Goal: Task Accomplishment & Management: Use online tool/utility

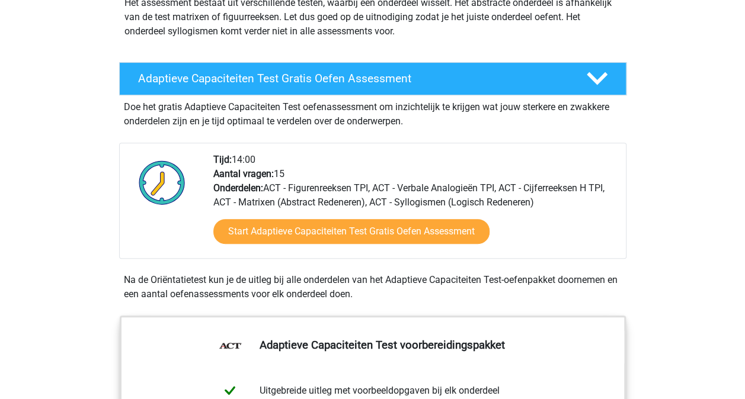
scroll to position [166, 0]
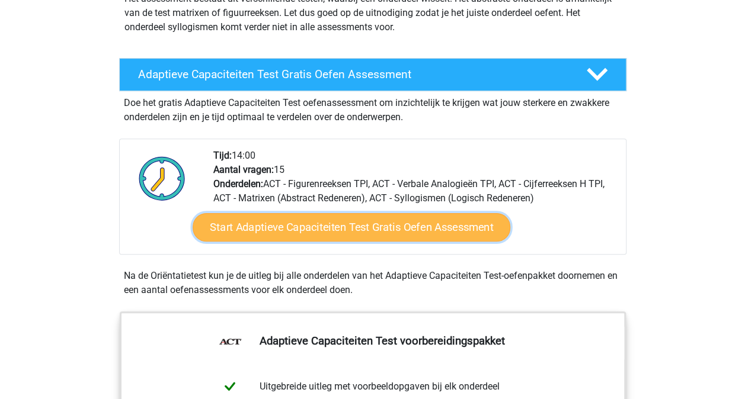
click at [375, 222] on link "Start Adaptieve Capaciteiten Test Gratis Oefen Assessment" at bounding box center [352, 227] width 318 height 28
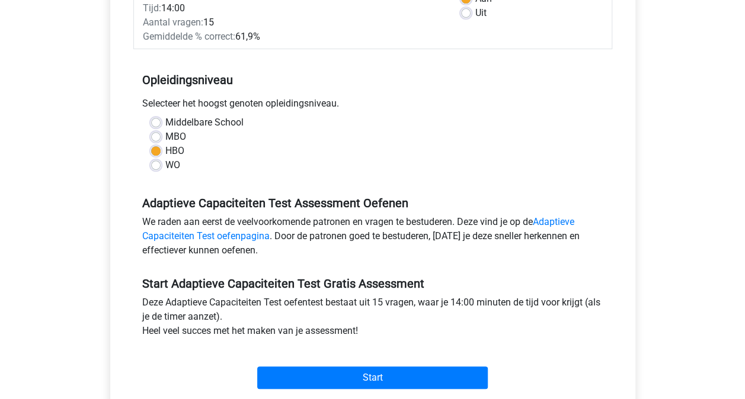
scroll to position [207, 0]
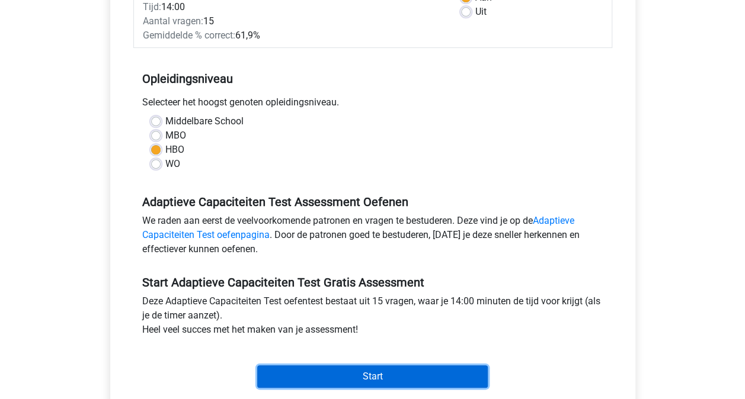
click at [345, 371] on input "Start" at bounding box center [372, 377] width 230 height 23
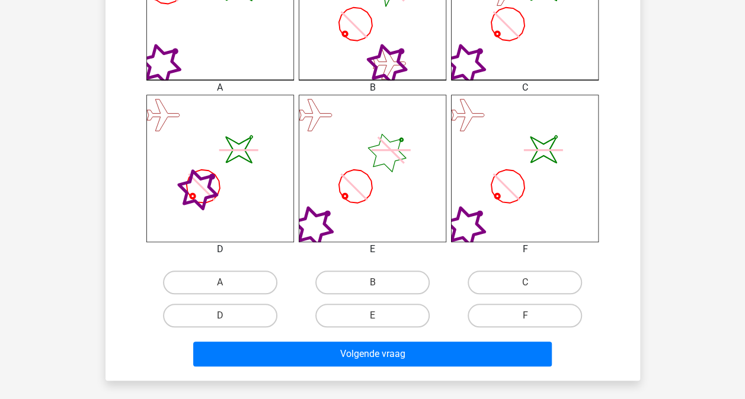
scroll to position [403, 0]
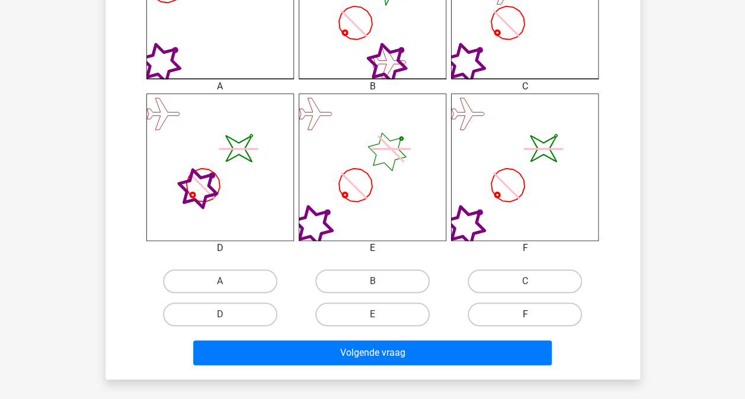
click at [505, 313] on label "F" at bounding box center [524, 315] width 114 height 24
click at [525, 315] on input "F" at bounding box center [529, 319] width 8 height 8
radio input "true"
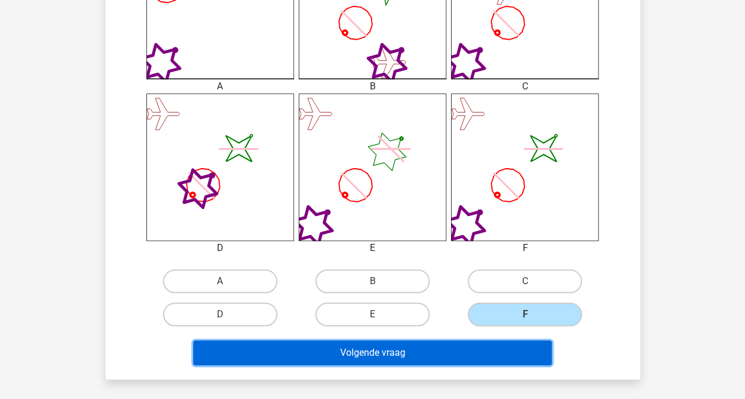
click at [444, 353] on button "Volgende vraag" at bounding box center [372, 353] width 358 height 25
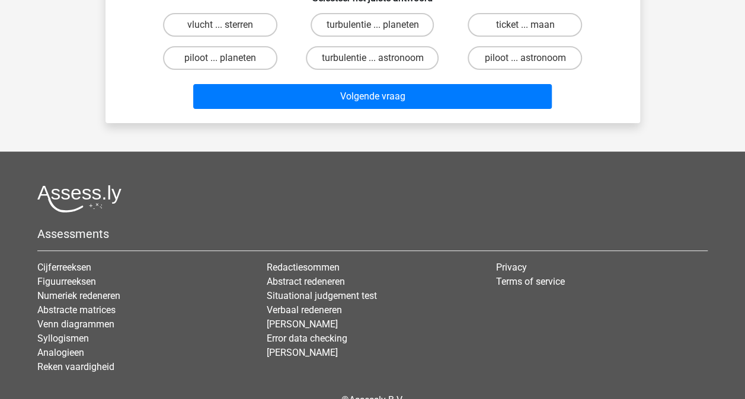
scroll to position [55, 0]
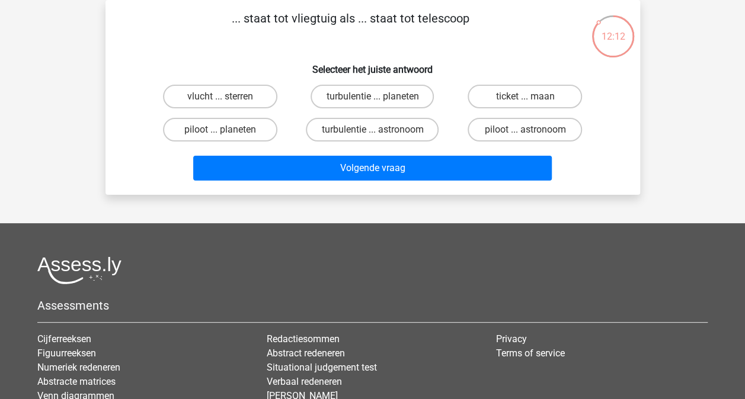
click at [742, 105] on div "Registreer" at bounding box center [372, 240] width 745 height 591
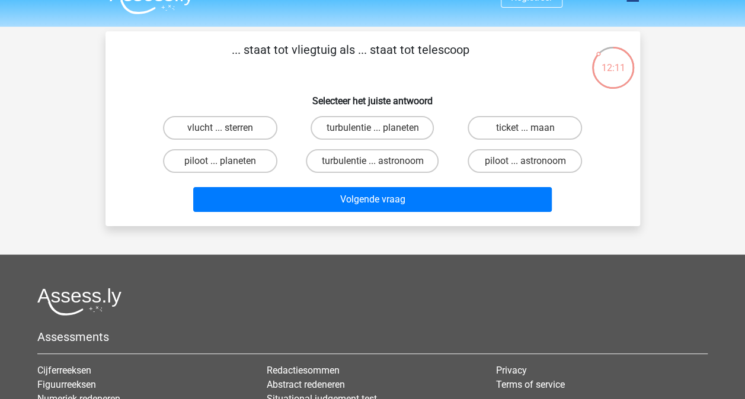
scroll to position [0, 0]
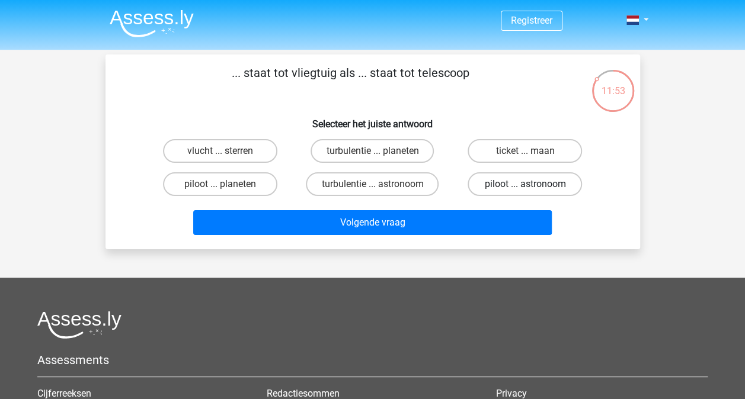
click at [520, 181] on label "piloot ... astronoom" at bounding box center [524, 184] width 114 height 24
click at [525, 184] on input "piloot ... astronoom" at bounding box center [529, 188] width 8 height 8
radio input "true"
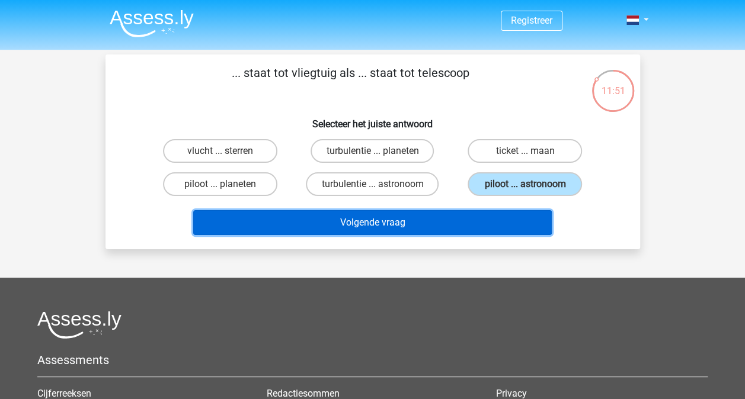
click at [431, 224] on button "Volgende vraag" at bounding box center [372, 222] width 358 height 25
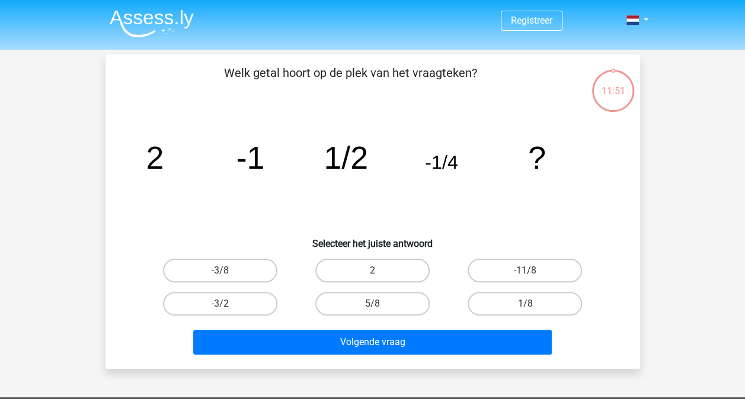
scroll to position [55, 0]
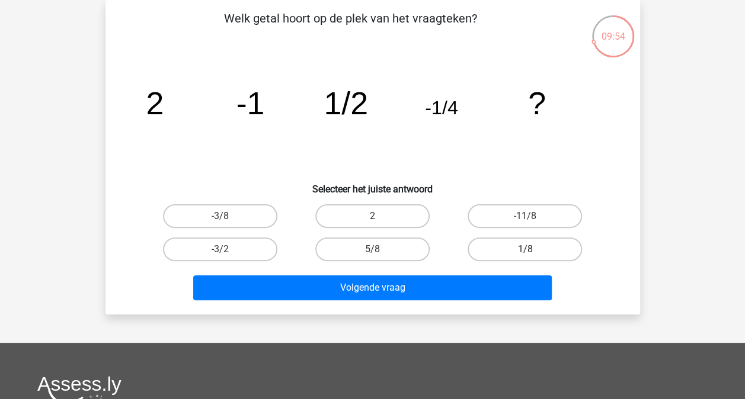
drag, startPoint x: 515, startPoint y: 254, endPoint x: 481, endPoint y: 256, distance: 33.8
drag, startPoint x: 481, startPoint y: 256, endPoint x: 466, endPoint y: 255, distance: 15.4
click at [292, 228] on div "1/8" at bounding box center [220, 216] width 143 height 24
drag, startPoint x: 505, startPoint y: 245, endPoint x: 457, endPoint y: 258, distance: 49.7
drag, startPoint x: 457, startPoint y: 258, endPoint x: 601, endPoint y: 269, distance: 144.4
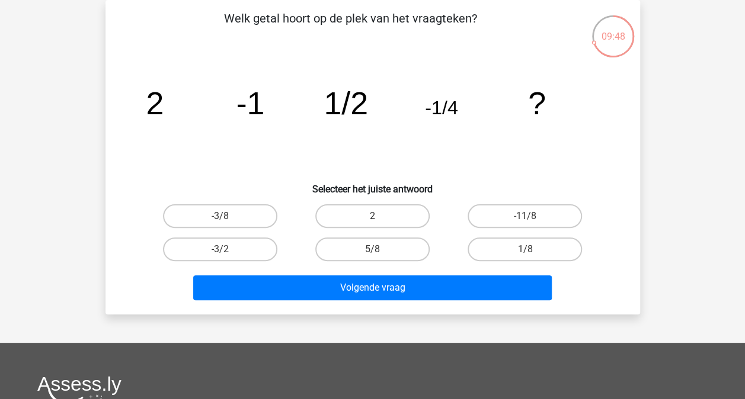
click at [601, 269] on div "Volgende vraag" at bounding box center [372, 285] width 497 height 39
click at [570, 250] on label "1/8" at bounding box center [524, 250] width 114 height 24
click at [533, 250] on input "1/8" at bounding box center [529, 253] width 8 height 8
radio input "true"
click at [570, 250] on label "1/8" at bounding box center [524, 250] width 114 height 24
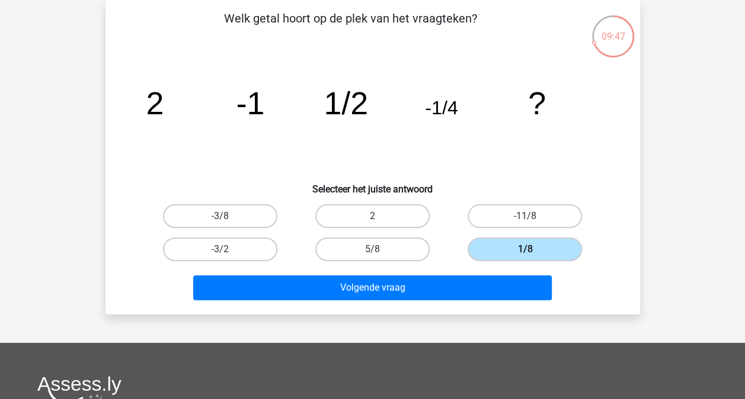
click at [533, 250] on input "1/8" at bounding box center [529, 253] width 8 height 8
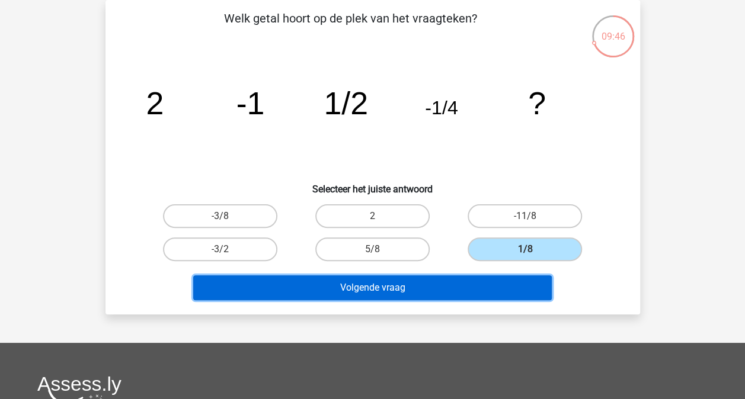
click at [483, 286] on button "Volgende vraag" at bounding box center [372, 288] width 358 height 25
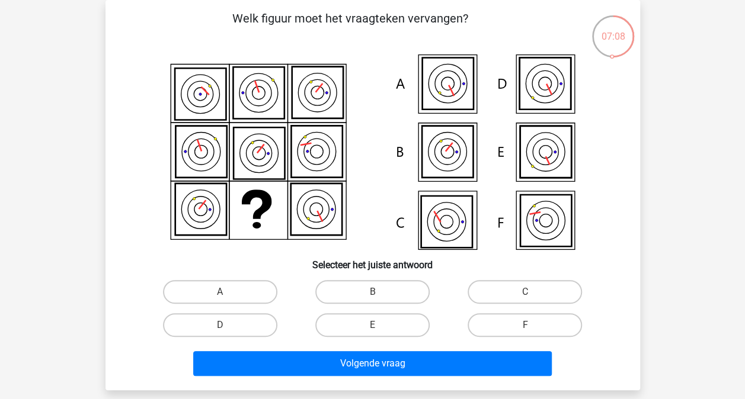
click at [379, 328] on input "E" at bounding box center [376, 329] width 8 height 8
radio input "true"
click at [379, 328] on input "E" at bounding box center [376, 329] width 8 height 8
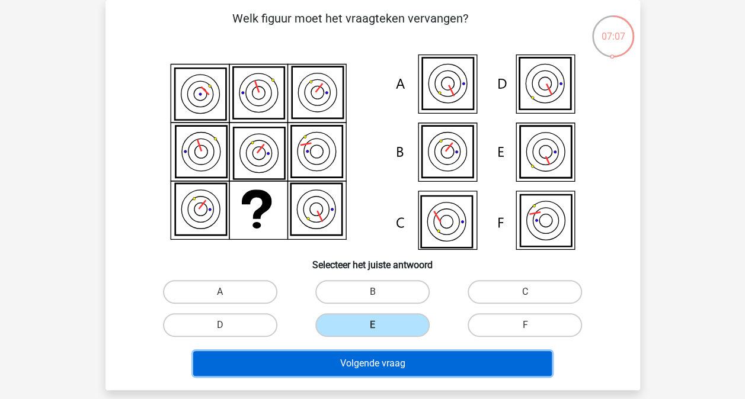
click at [383, 364] on button "Volgende vraag" at bounding box center [372, 363] width 358 height 25
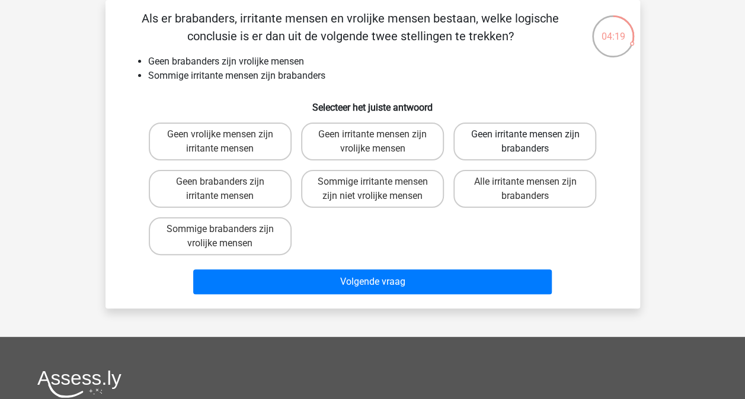
click at [532, 129] on label "Geen irritante mensen zijn brabanders" at bounding box center [524, 142] width 143 height 38
click at [532, 134] on input "Geen irritante mensen zijn brabanders" at bounding box center [529, 138] width 8 height 8
radio input "true"
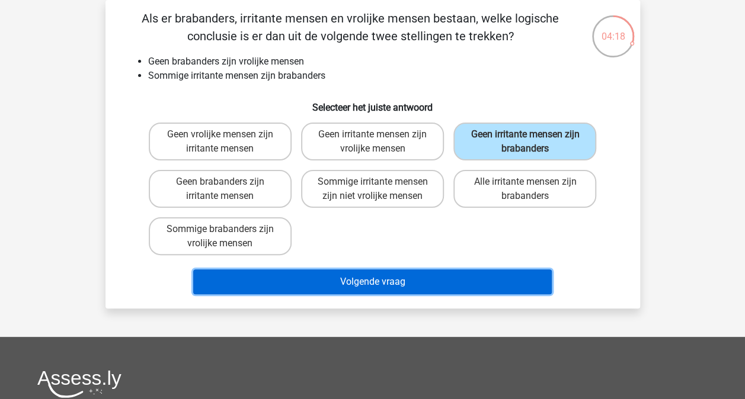
click at [446, 283] on button "Volgende vraag" at bounding box center [372, 282] width 358 height 25
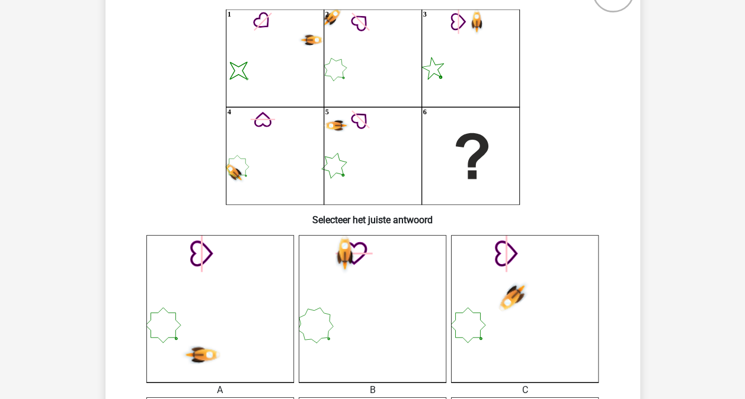
scroll to position [103, 0]
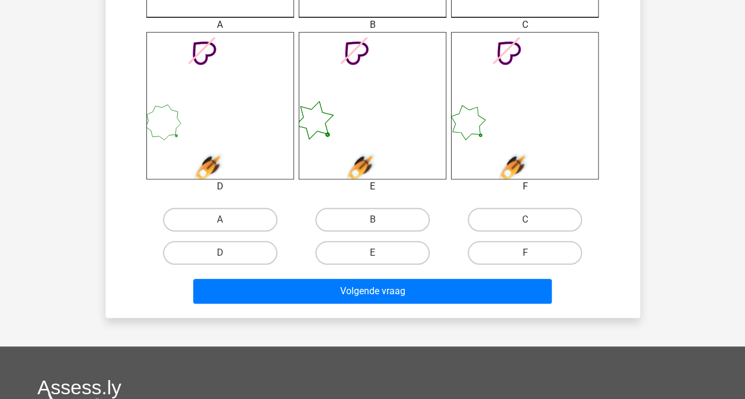
scroll to position [467, 0]
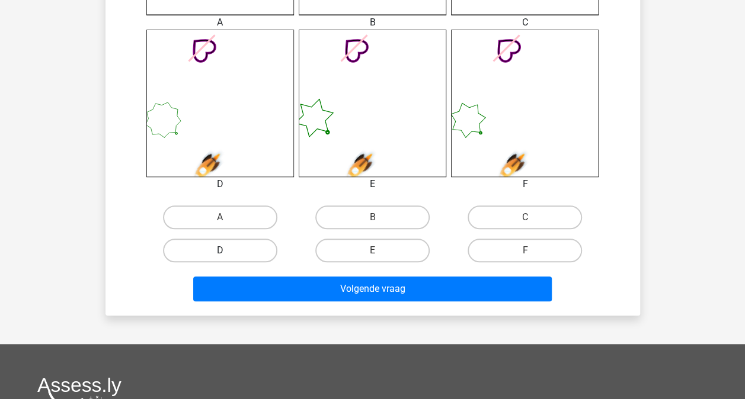
click at [232, 251] on label "D" at bounding box center [220, 251] width 114 height 24
click at [228, 251] on input "D" at bounding box center [224, 255] width 8 height 8
radio input "true"
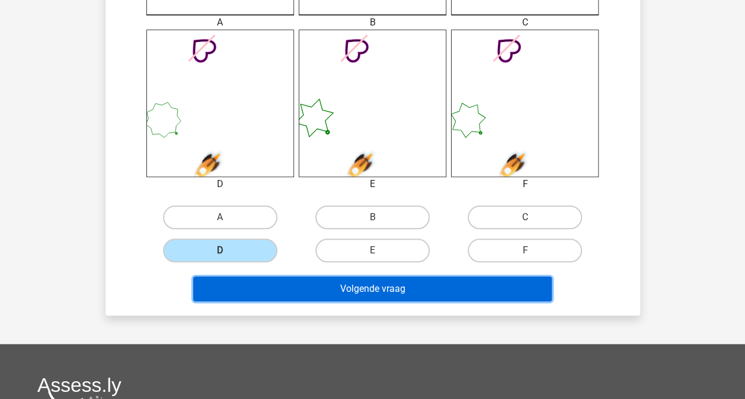
click at [389, 294] on button "Volgende vraag" at bounding box center [372, 289] width 358 height 25
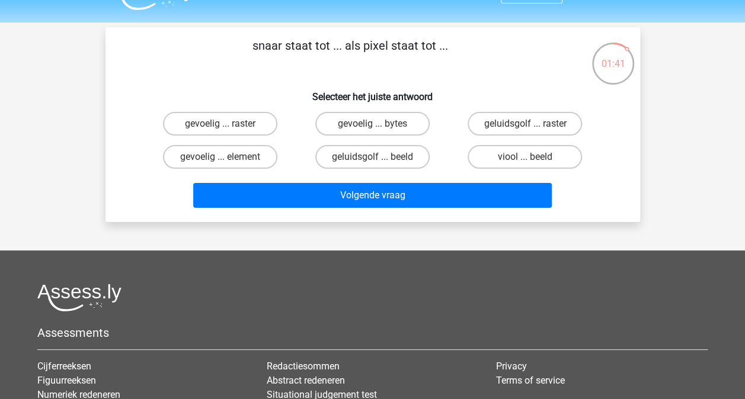
scroll to position [25, 0]
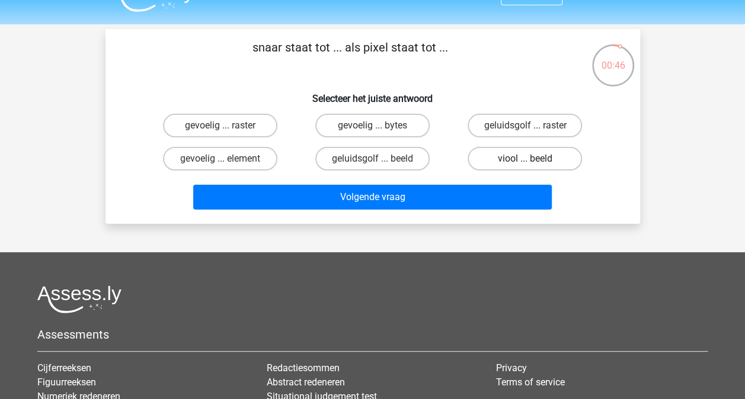
click at [514, 161] on label "viool ... beeld" at bounding box center [524, 159] width 114 height 24
click at [525, 161] on input "viool ... beeld" at bounding box center [529, 163] width 8 height 8
radio input "true"
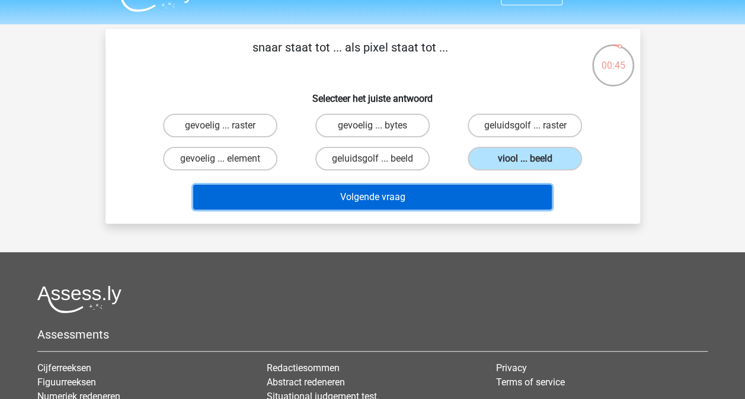
click at [451, 204] on button "Volgende vraag" at bounding box center [372, 197] width 358 height 25
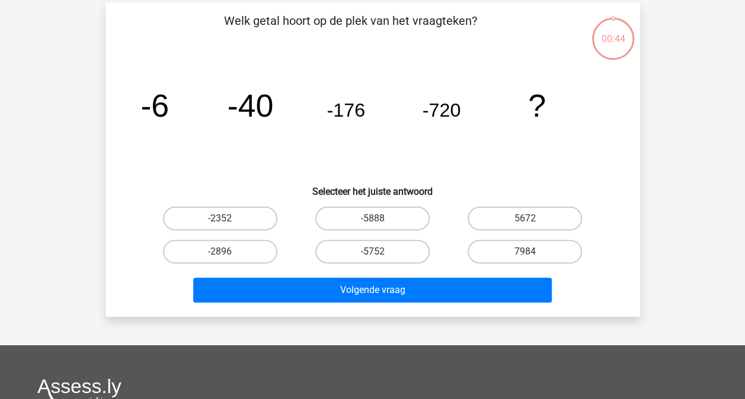
scroll to position [55, 0]
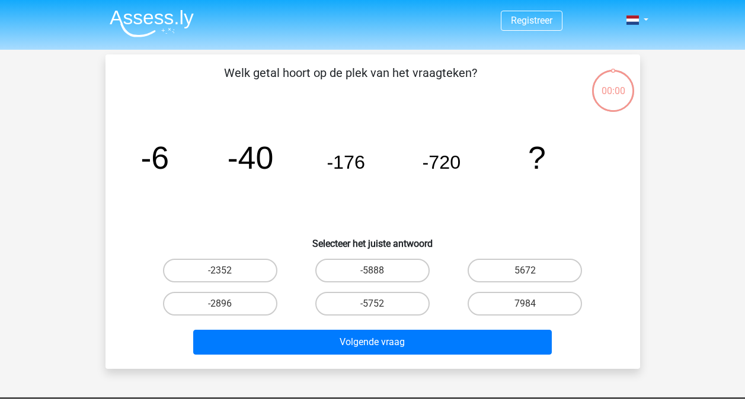
scroll to position [55, 0]
